Goal: Task Accomplishment & Management: Manage account settings

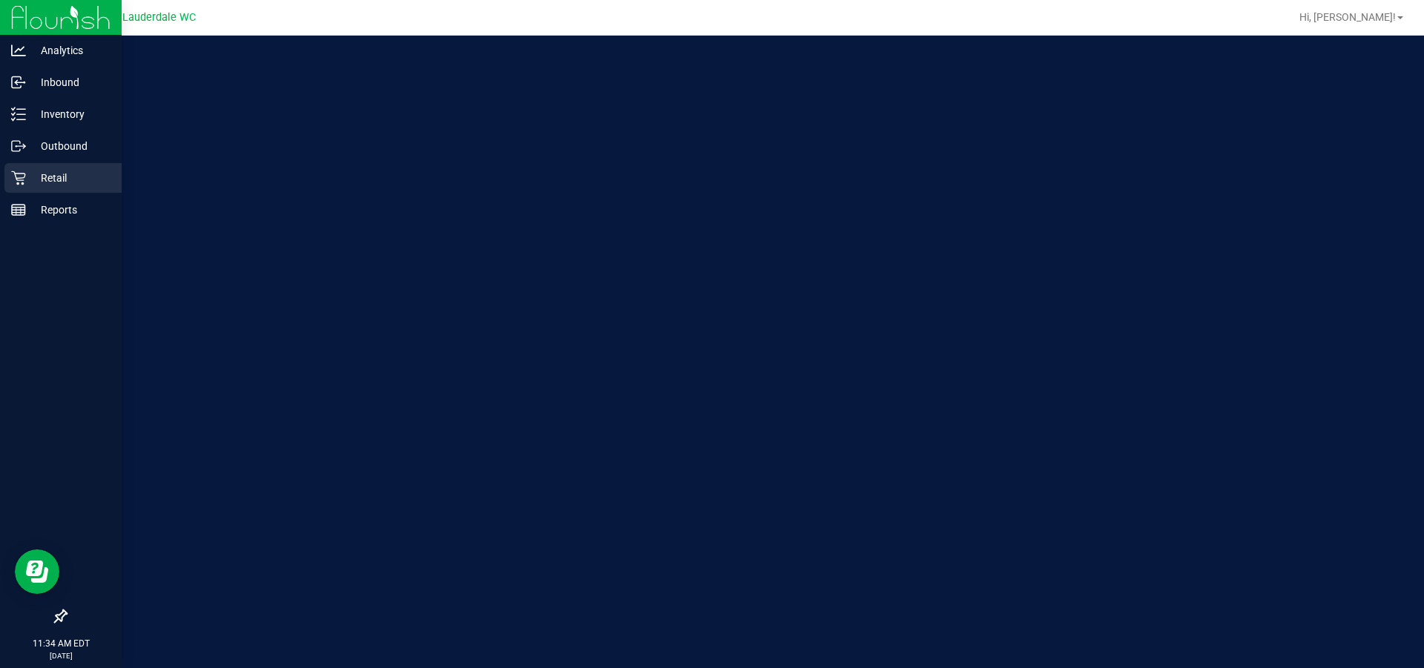
click at [11, 185] on div "Retail" at bounding box center [62, 178] width 117 height 30
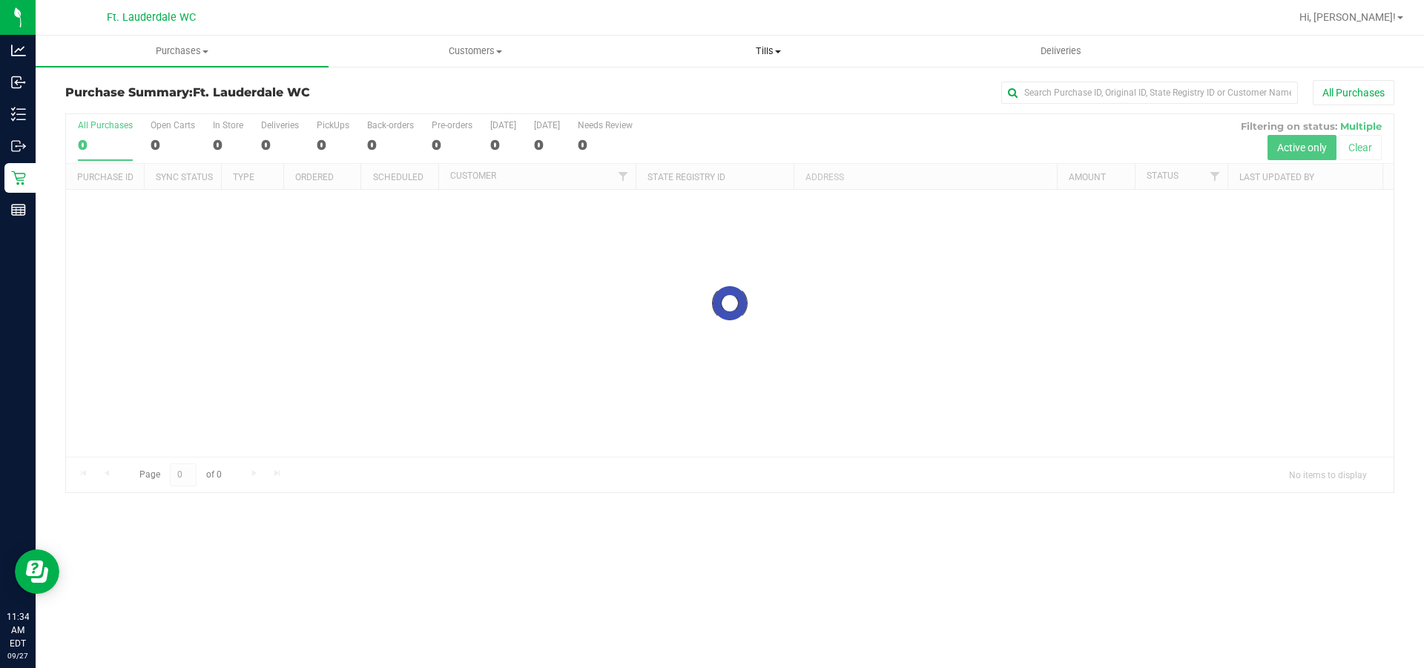
click at [756, 61] on uib-tab-heading "Tills Manage tills Reconcile e-payments" at bounding box center [767, 51] width 291 height 30
click at [749, 92] on li "Manage tills" at bounding box center [767, 90] width 293 height 18
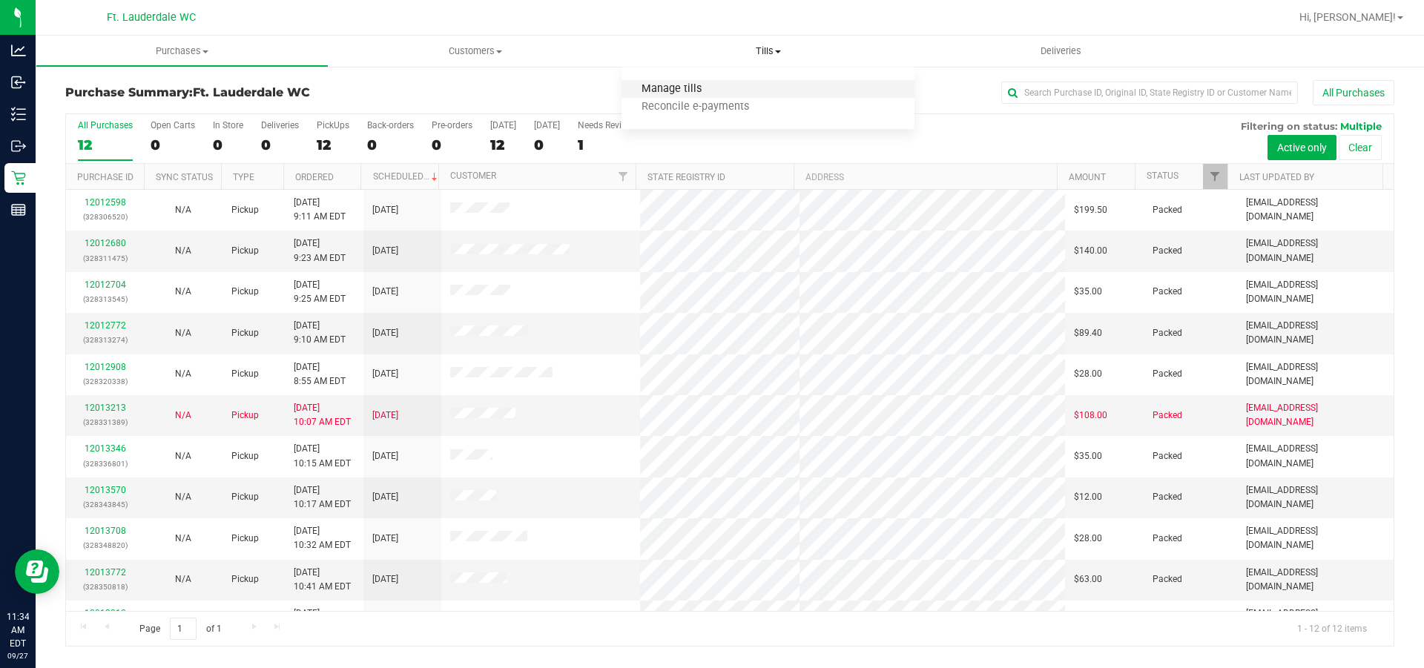
click at [695, 88] on span "Manage tills" at bounding box center [671, 89] width 100 height 13
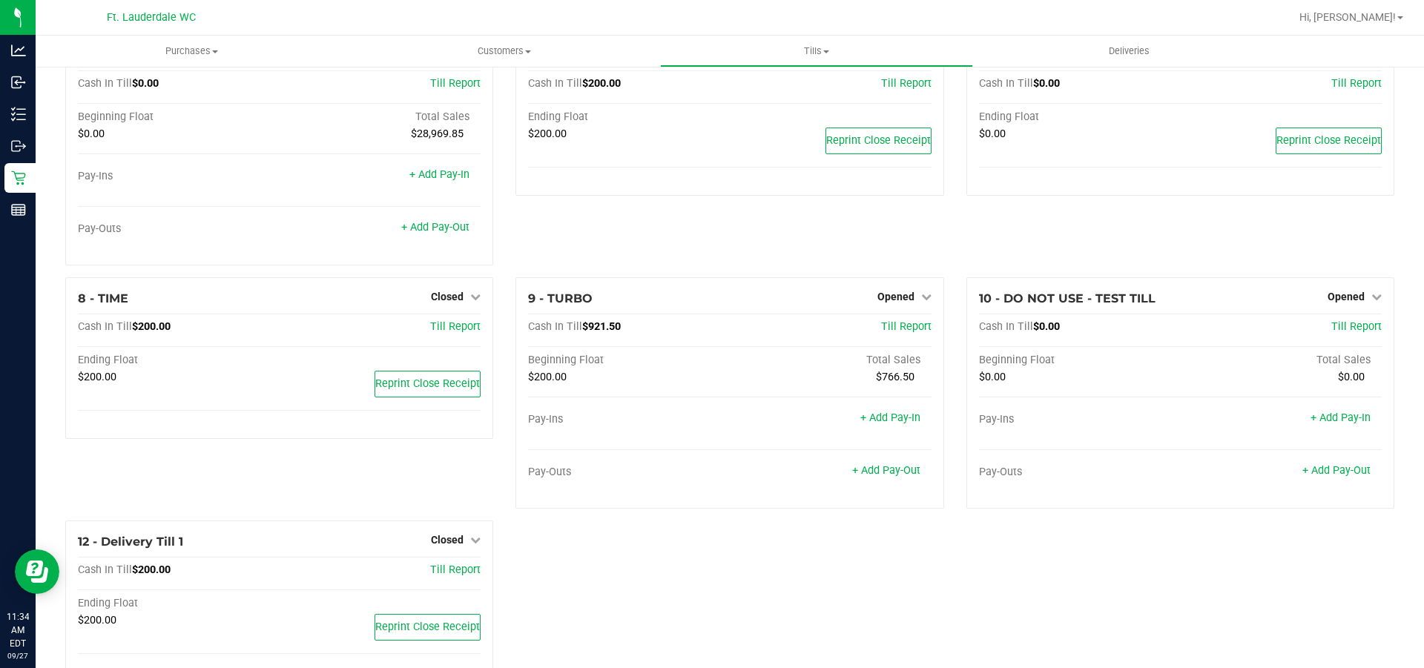
scroll to position [340, 0]
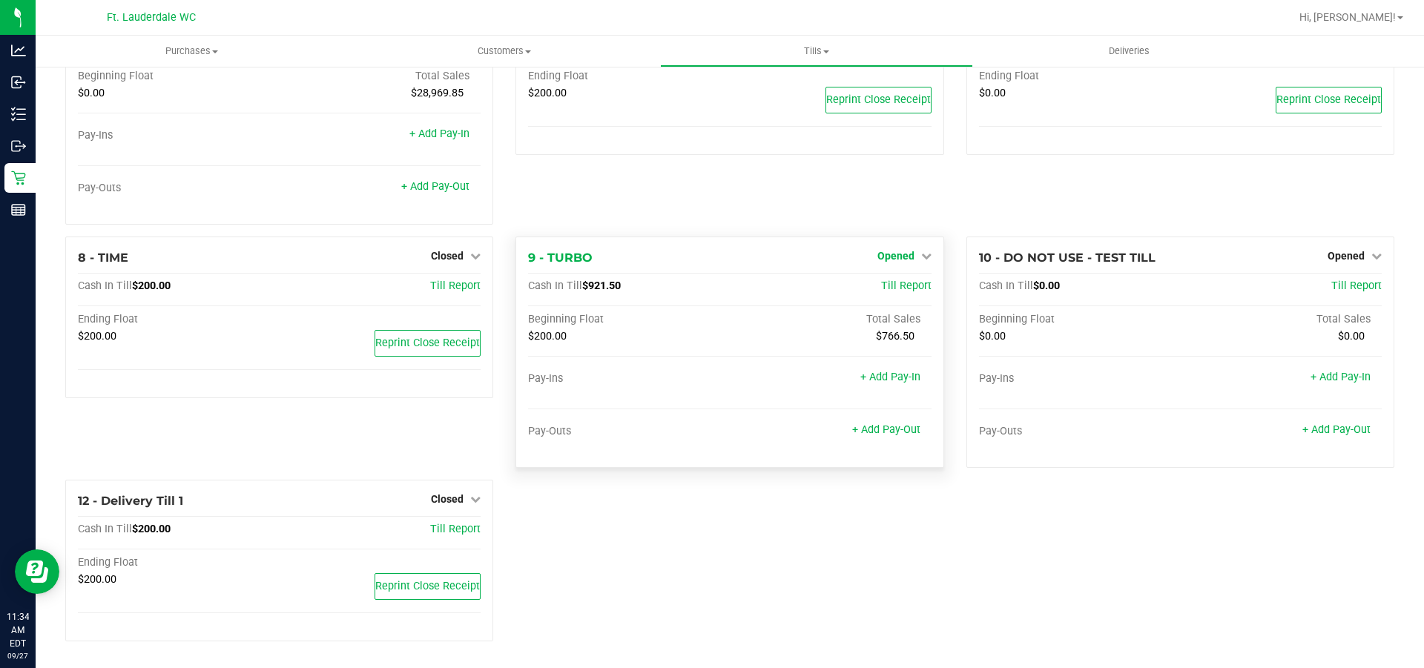
click at [886, 257] on span "Opened" at bounding box center [895, 256] width 37 height 12
click at [885, 288] on link "Close Till" at bounding box center [897, 286] width 40 height 12
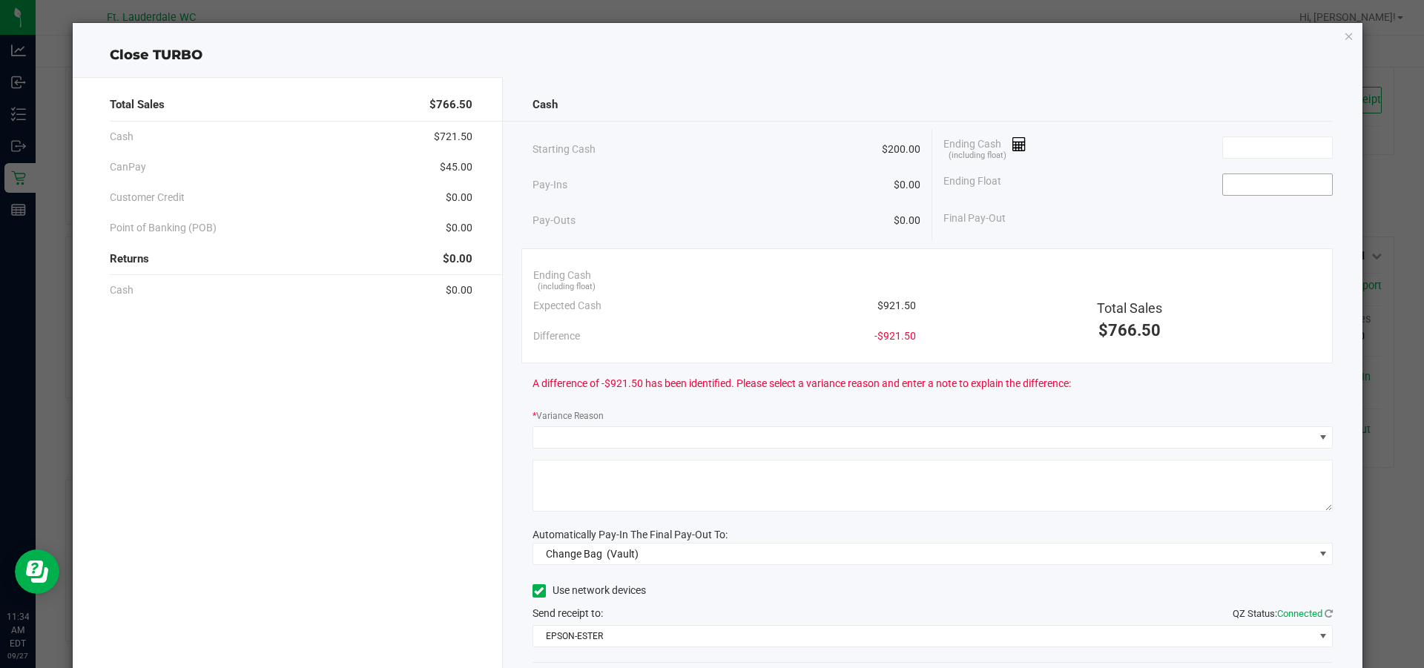
click at [1245, 193] on input at bounding box center [1277, 184] width 109 height 21
click at [920, 237] on div "Starting Cash $200.00 Pay-Ins $0.00 Pay-Outs $0.00" at bounding box center [732, 185] width 400 height 112
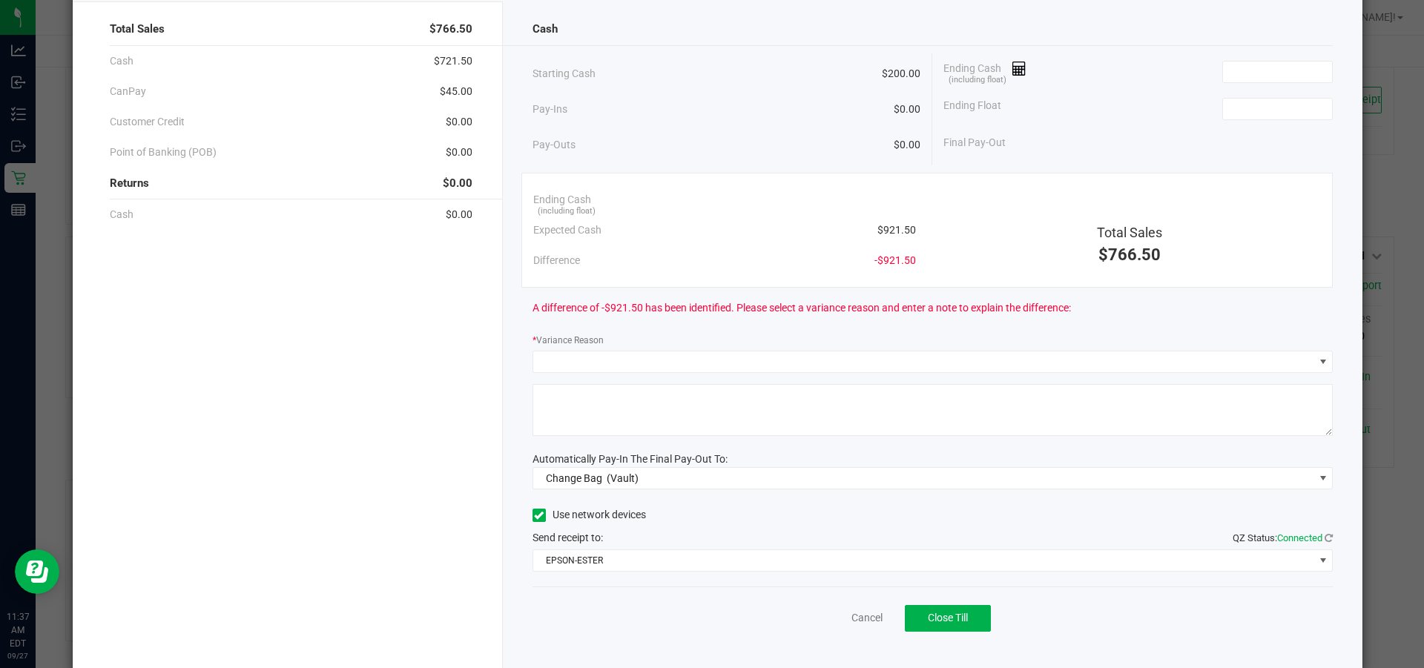
scroll to position [100, 0]
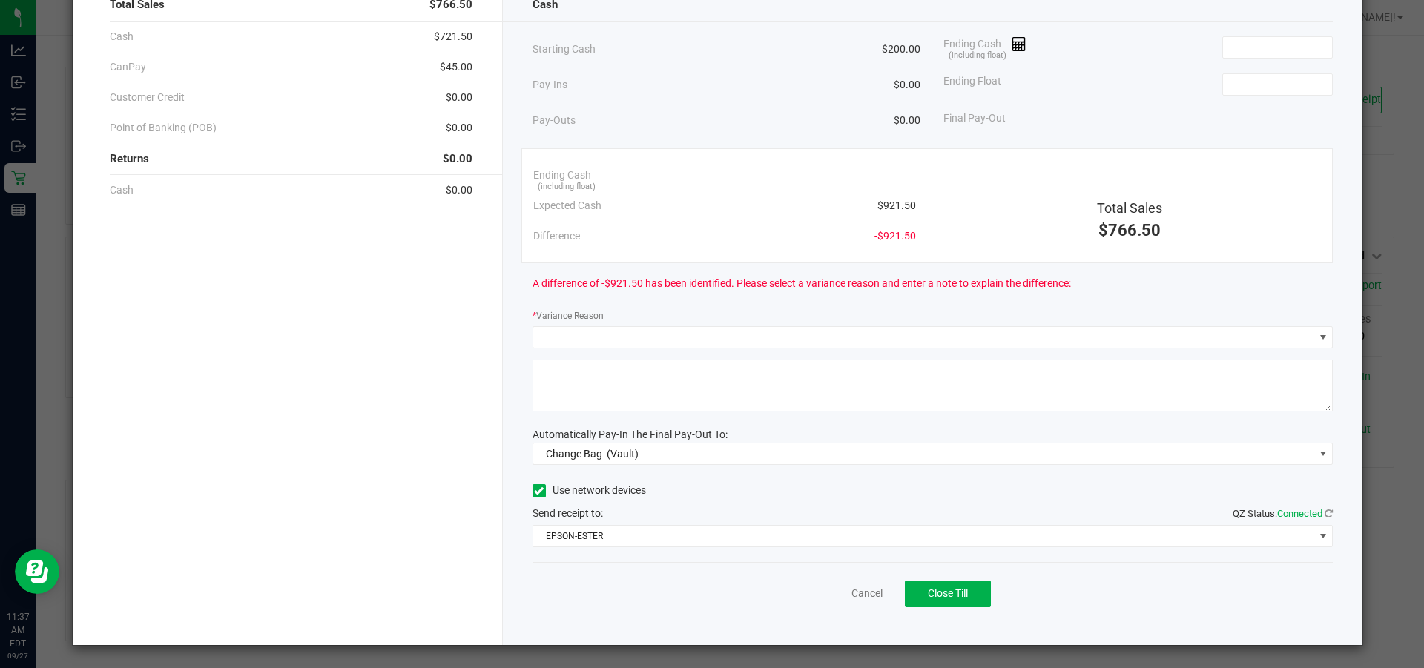
click at [852, 590] on link "Cancel" at bounding box center [866, 594] width 31 height 16
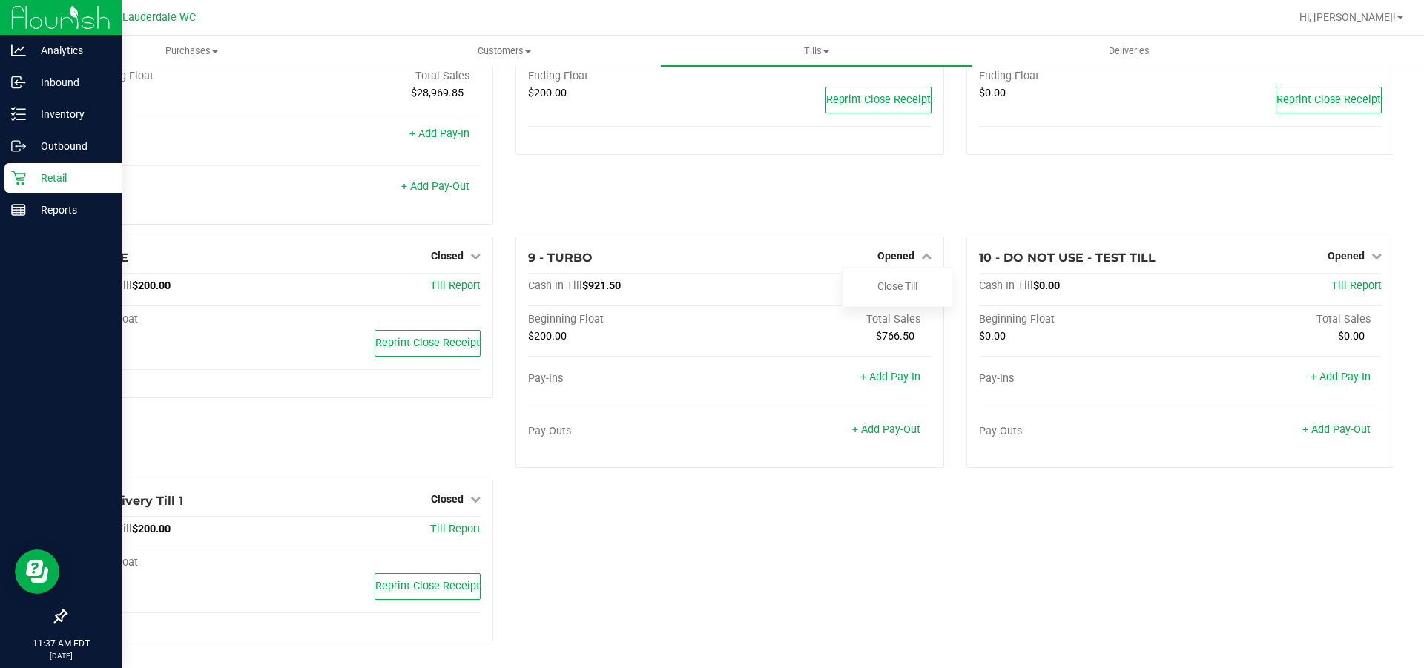
click at [51, 179] on p "Retail" at bounding box center [70, 178] width 89 height 18
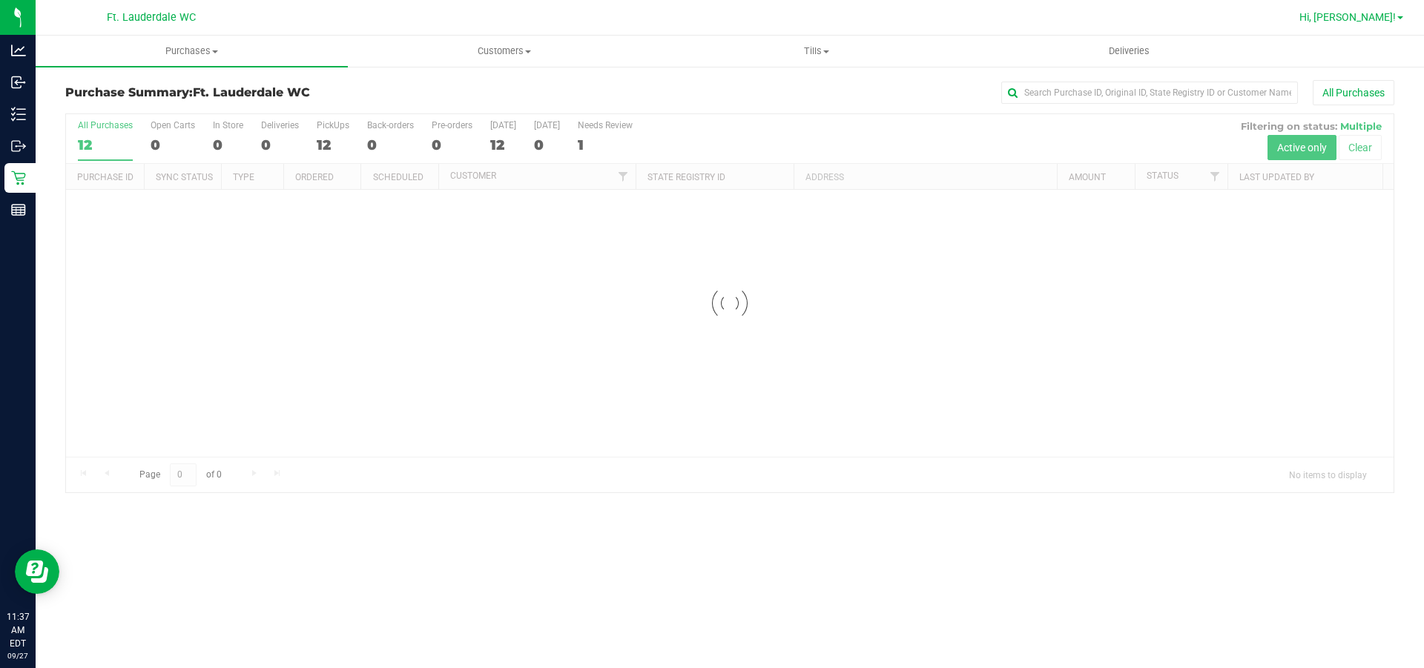
click at [1367, 14] on span "Hi, [PERSON_NAME]!" at bounding box center [1347, 17] width 96 height 12
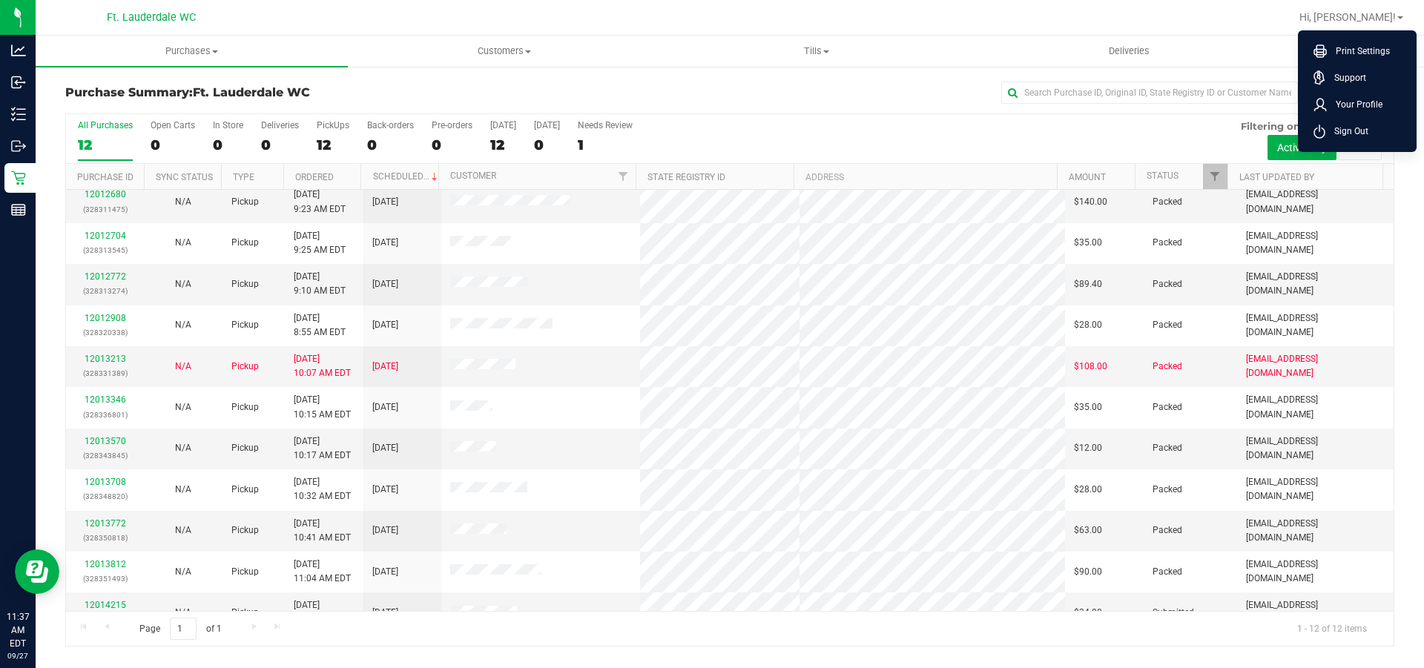
scroll to position [71, 0]
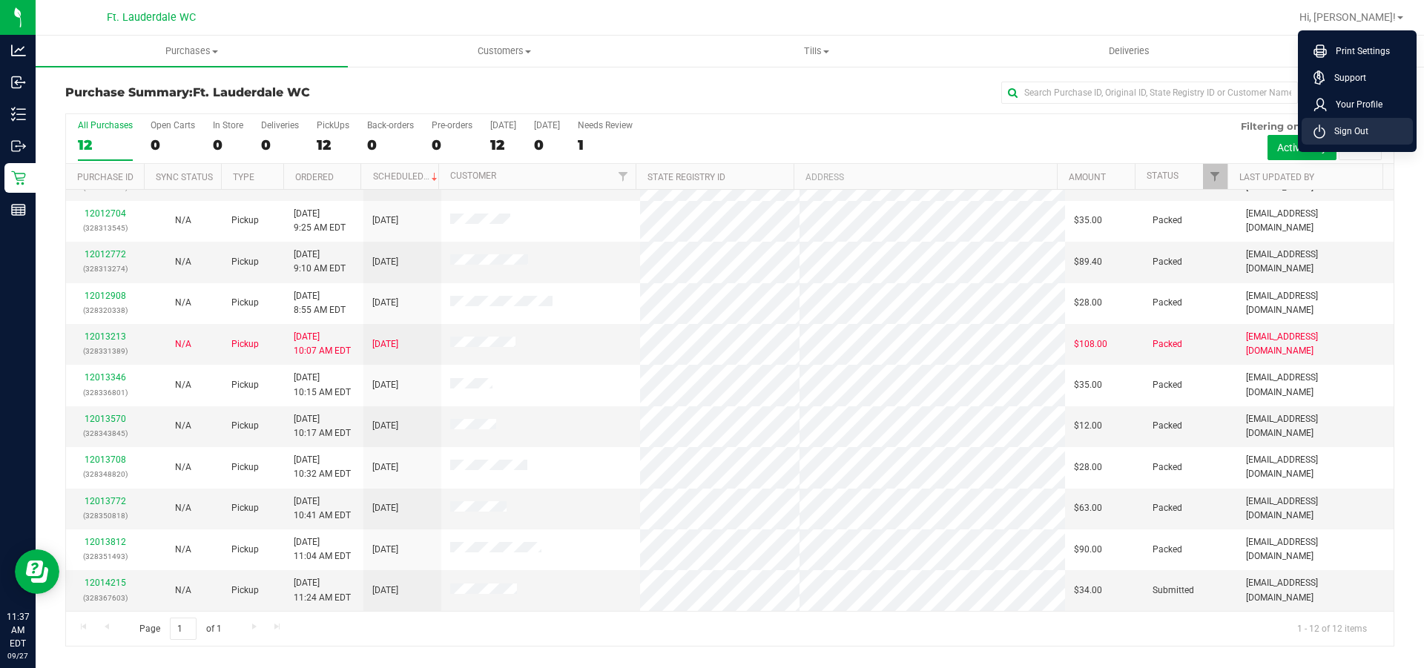
click at [1333, 135] on span "Sign Out" at bounding box center [1346, 131] width 43 height 15
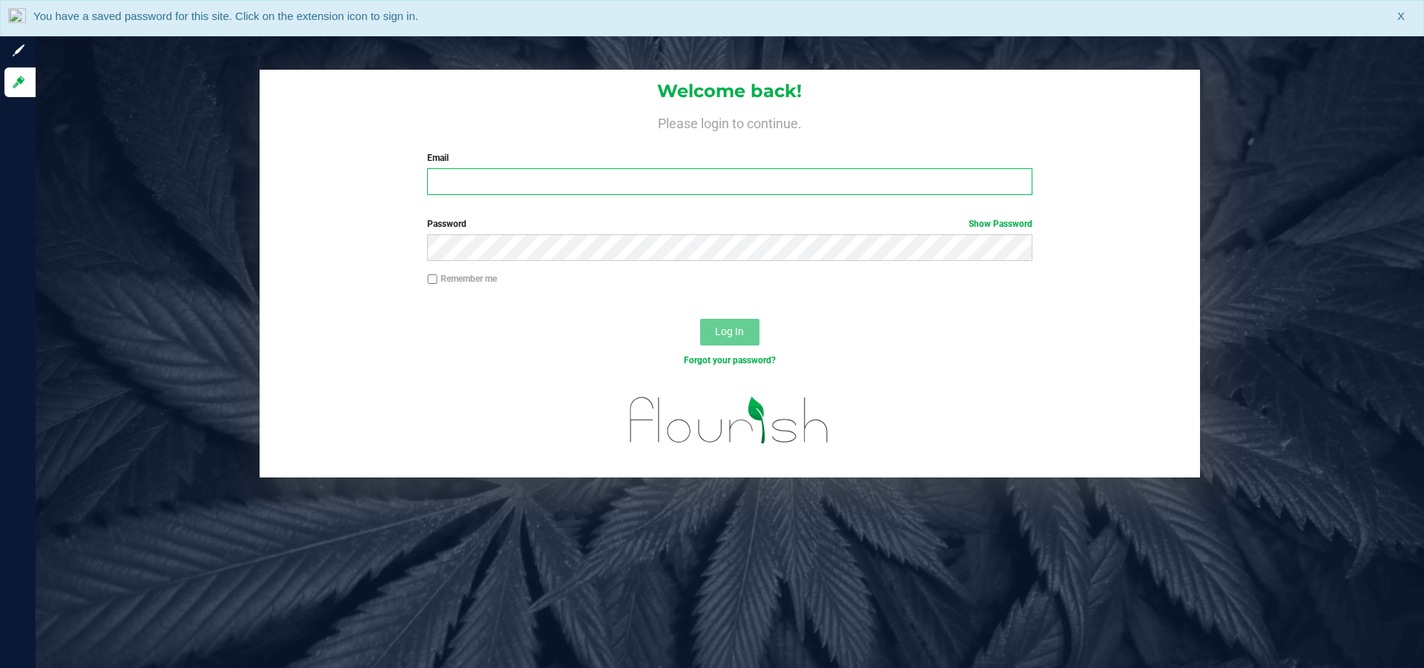
click at [609, 175] on input "Email" at bounding box center [729, 181] width 604 height 27
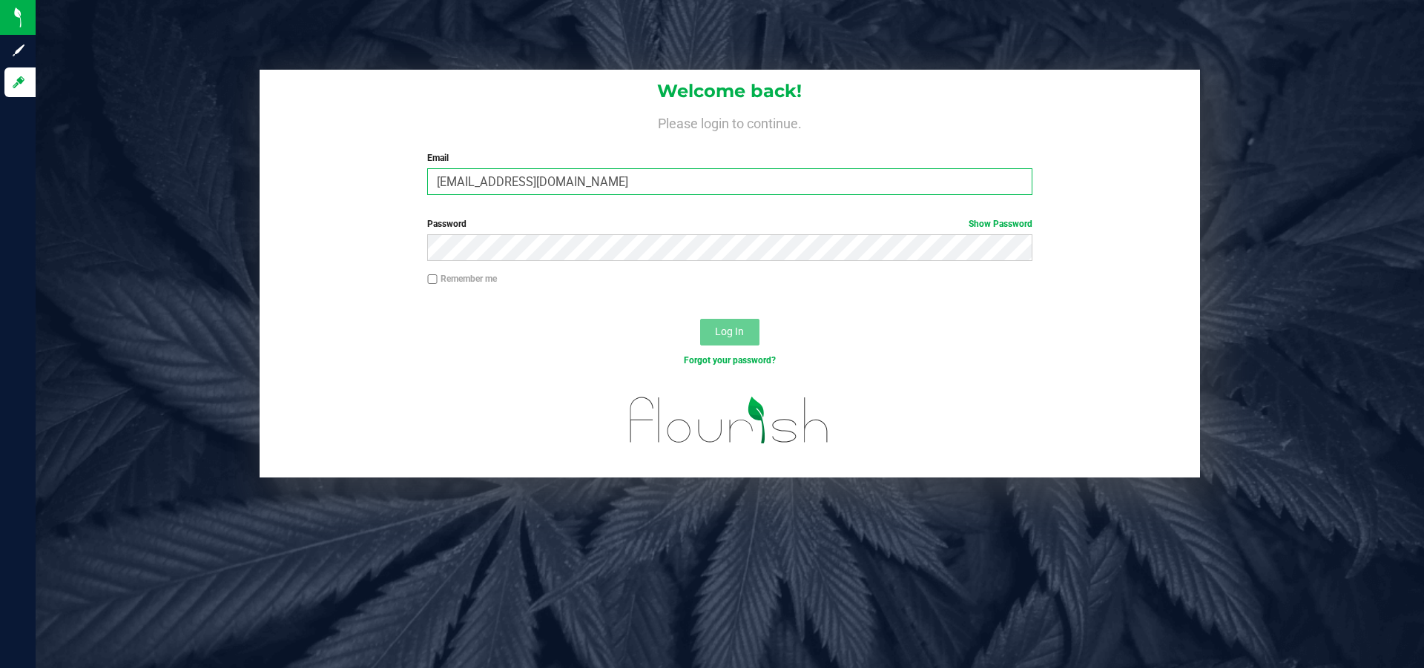
type input "[EMAIL_ADDRESS][DOMAIN_NAME]"
click at [700, 319] on button "Log In" at bounding box center [729, 332] width 59 height 27
